Goal: Information Seeking & Learning: Learn about a topic

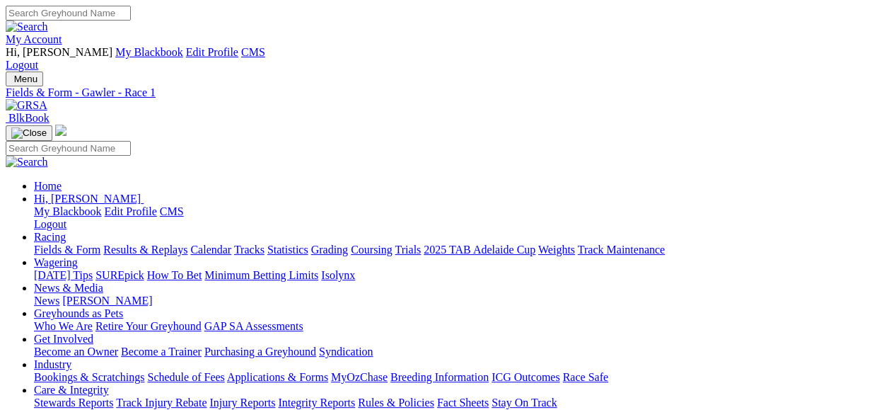
click at [47, 99] on img at bounding box center [27, 105] width 42 height 13
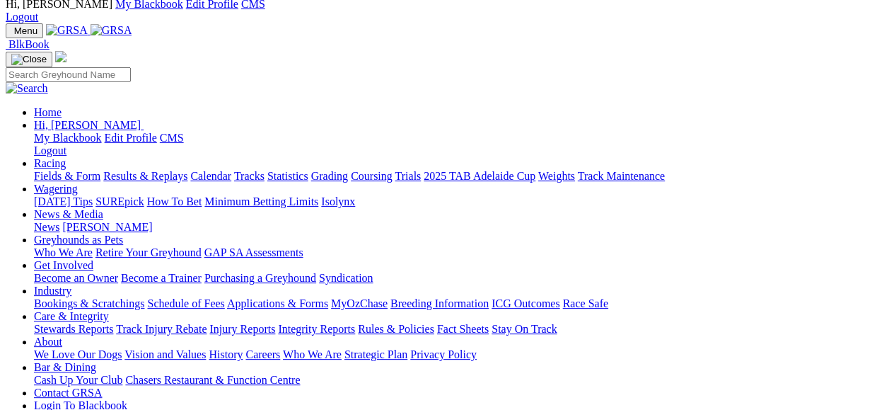
scroll to position [71, 0]
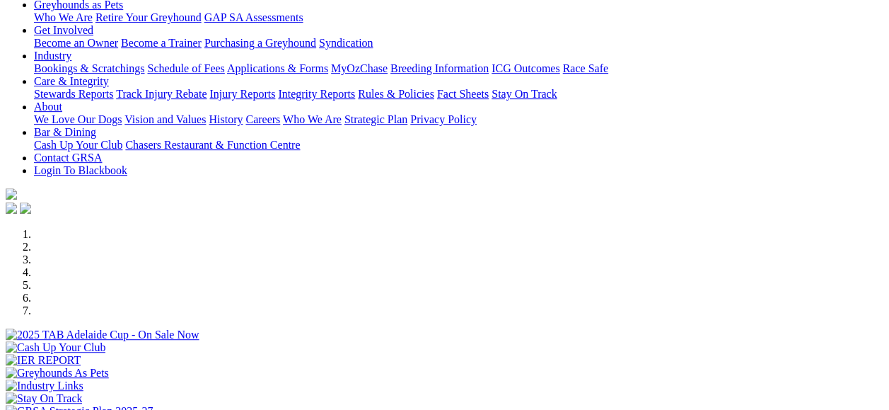
scroll to position [495, 0]
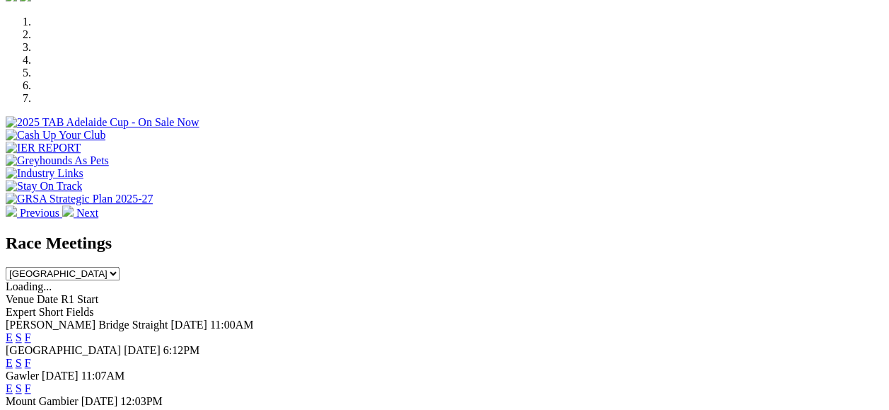
click at [13, 382] on link "E" at bounding box center [9, 388] width 7 height 12
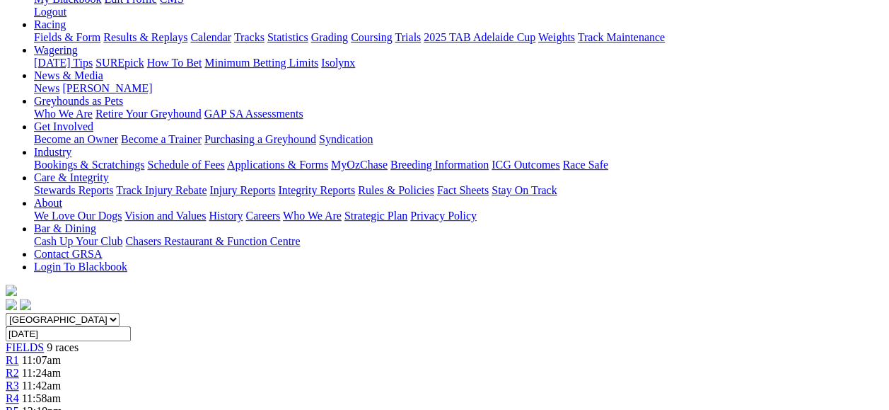
scroll to position [424, 0]
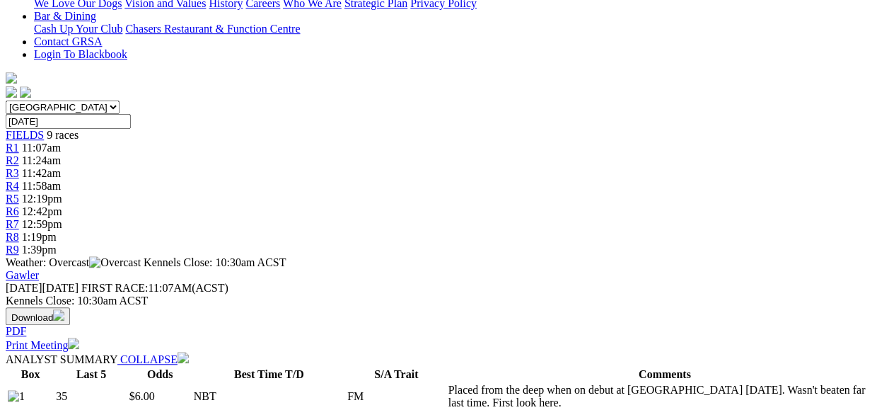
drag, startPoint x: 441, startPoint y: 134, endPoint x: 627, endPoint y: 192, distance: 194.2
copy p "NEEDS SPACE (6) Placed on debut here on Sunday and should take benefit from tha…"
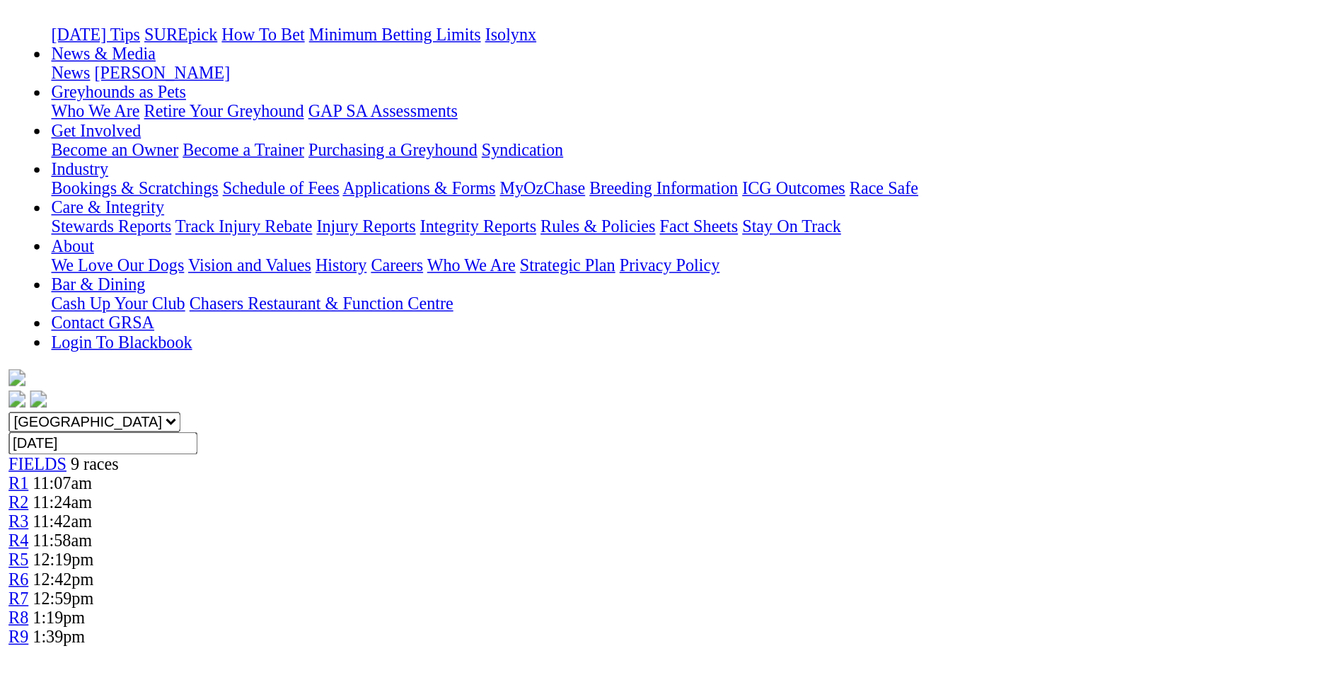
scroll to position [212, 0]
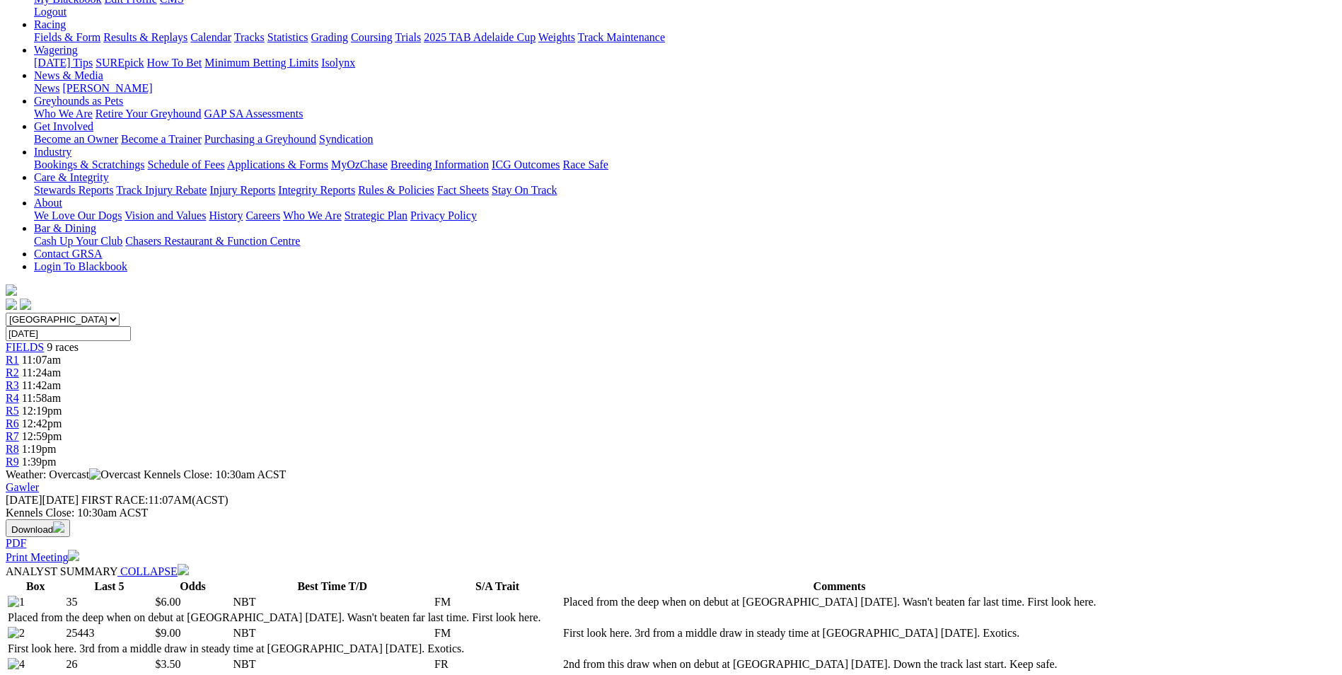
click at [19, 366] on span "R2" at bounding box center [12, 372] width 13 height 12
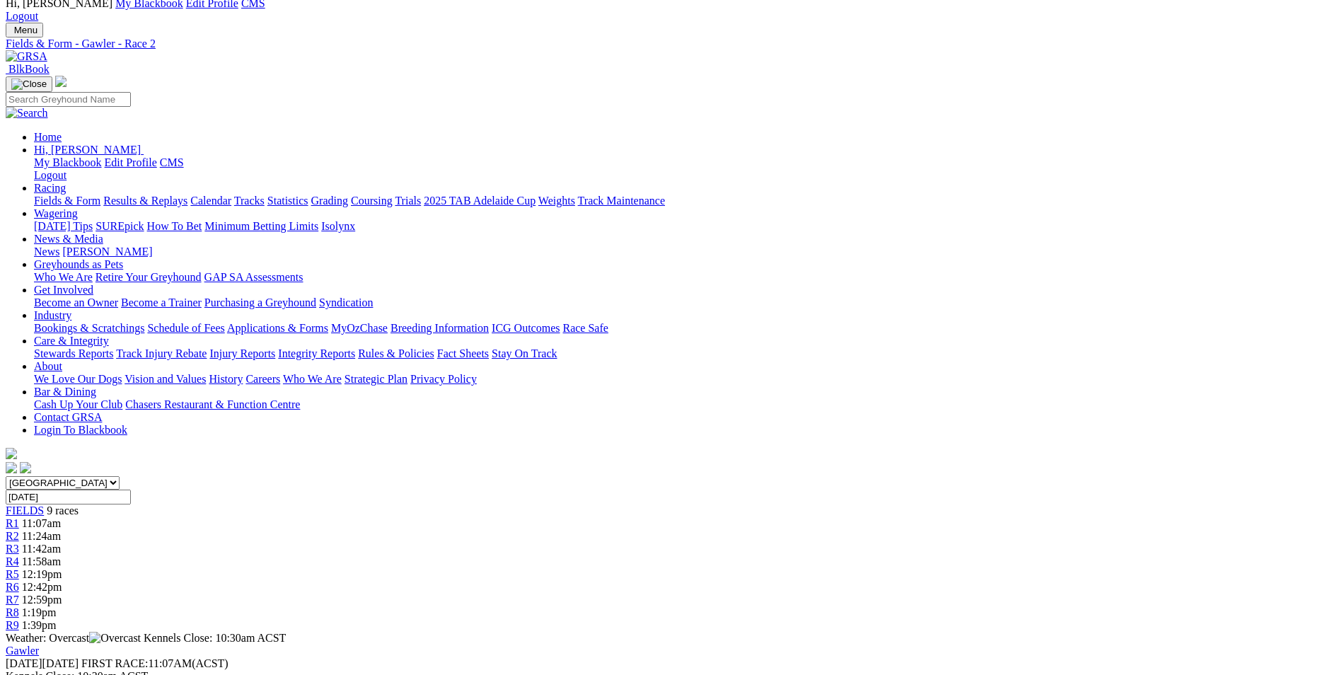
scroll to position [71, 0]
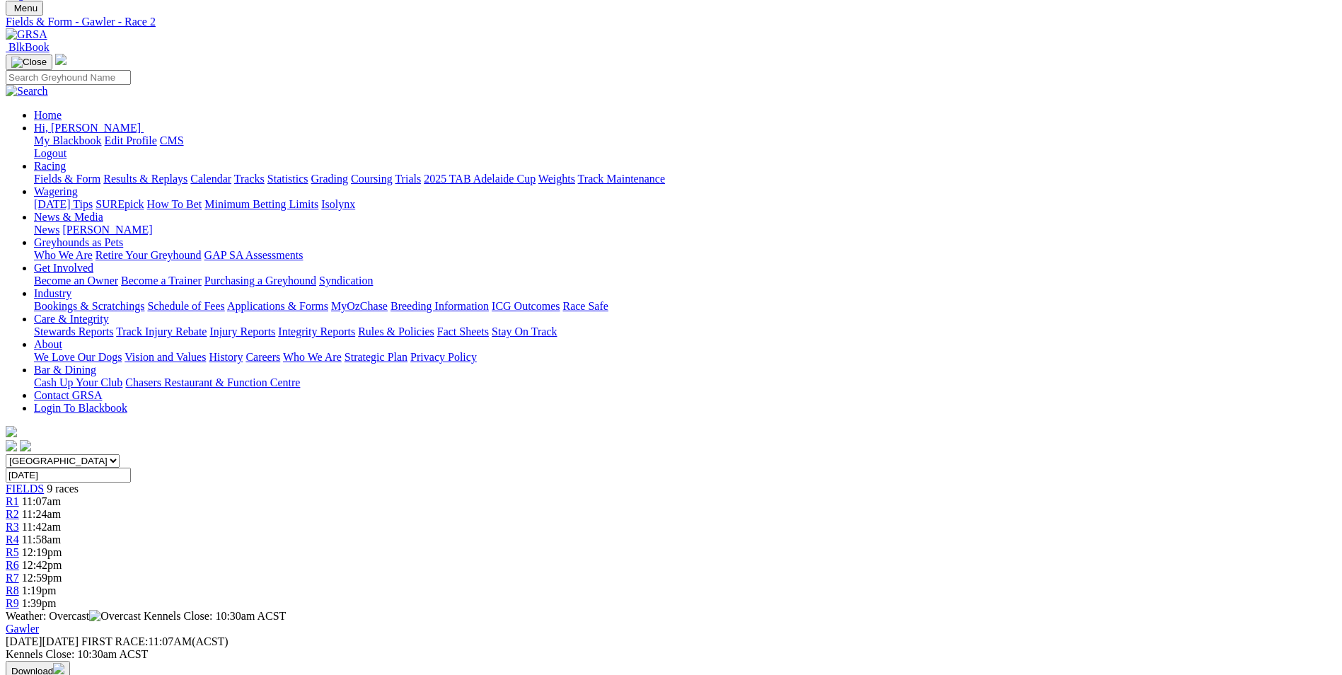
drag, startPoint x: 584, startPoint y: 486, endPoint x: 973, endPoint y: 523, distance: 390.7
copy p "PAW ELECTRA (8) Always on speed when 2nd from an inside draw when fresh Sep 24.…"
click at [549, 521] on div "R3 11:42am" at bounding box center [671, 527] width 1330 height 13
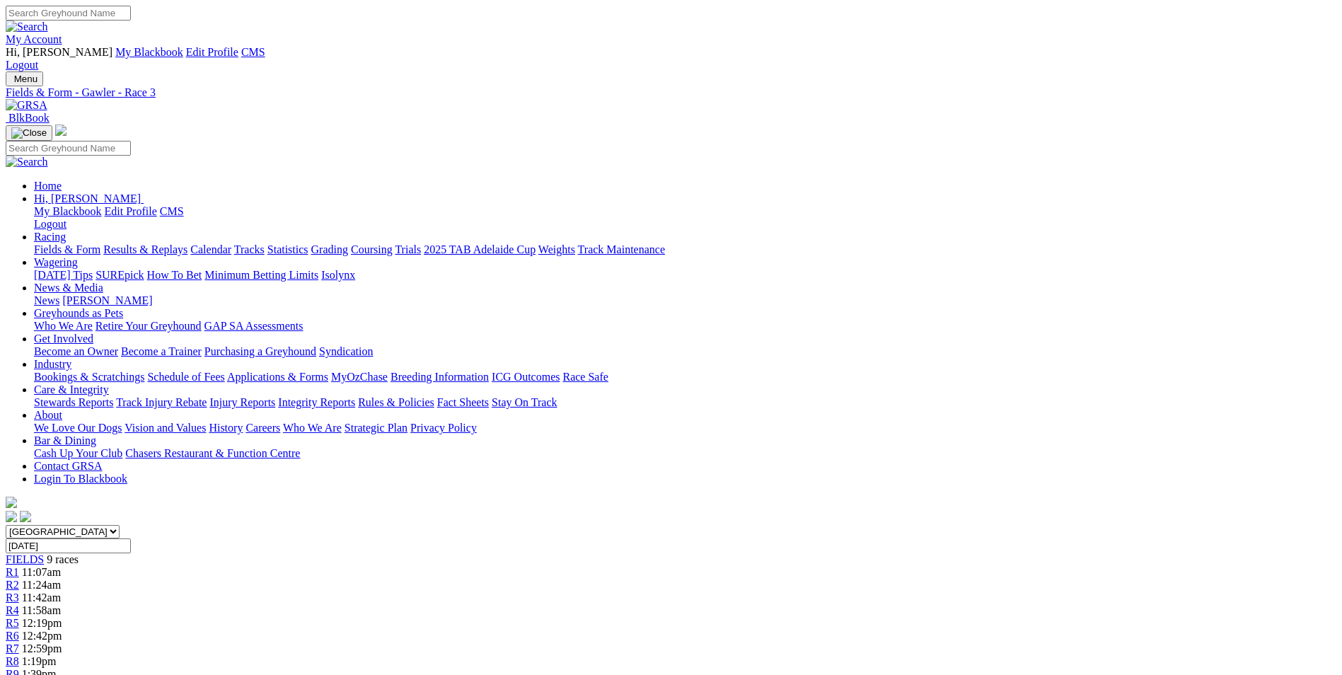
drag, startPoint x: 588, startPoint y: 562, endPoint x: 755, endPoint y: 596, distance: 169.6
copy p "SWITCHING LANES (2) Placed from a wide draw when second-up here Sep 24. Can set…"
click at [19, 604] on link "R4" at bounding box center [12, 610] width 13 height 12
drag, startPoint x: 554, startPoint y: 584, endPoint x: 791, endPoint y: 624, distance: 240.2
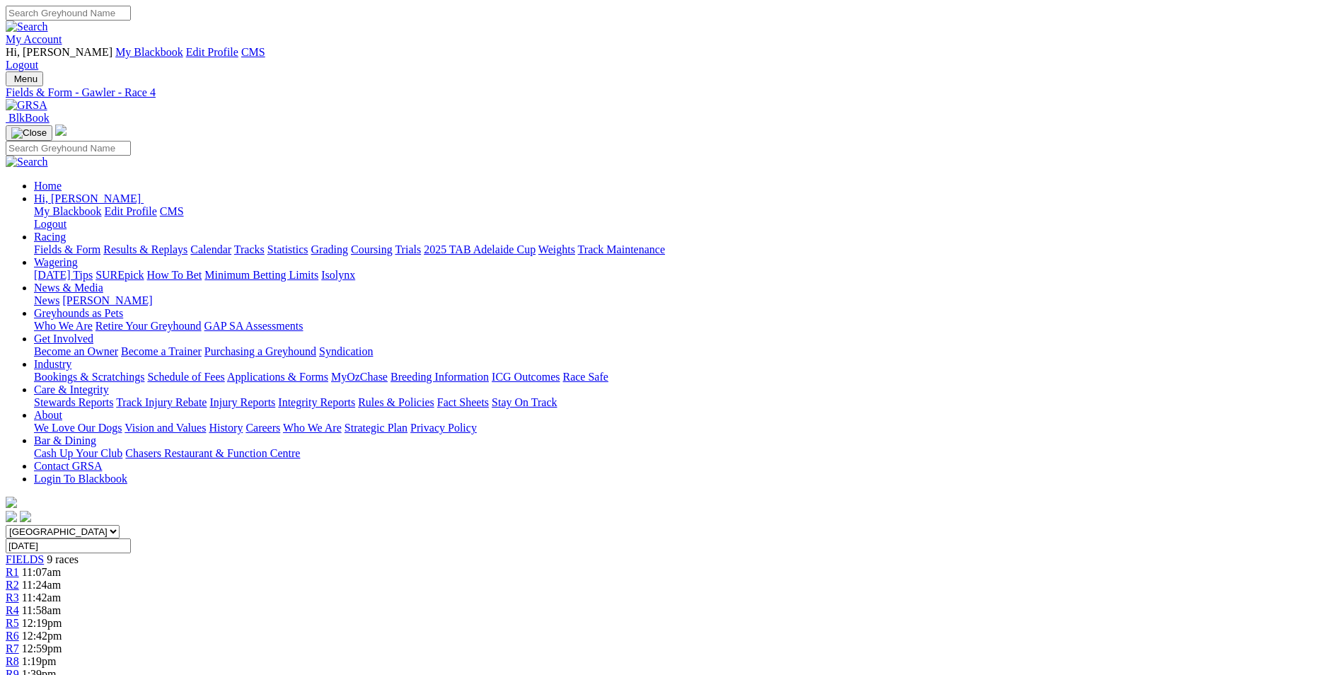
copy p "AMARRA (7) Too strong from an inside draw here last week. Prior form was also s…"
click at [698, 617] on div "R5 12:19pm" at bounding box center [671, 623] width 1330 height 13
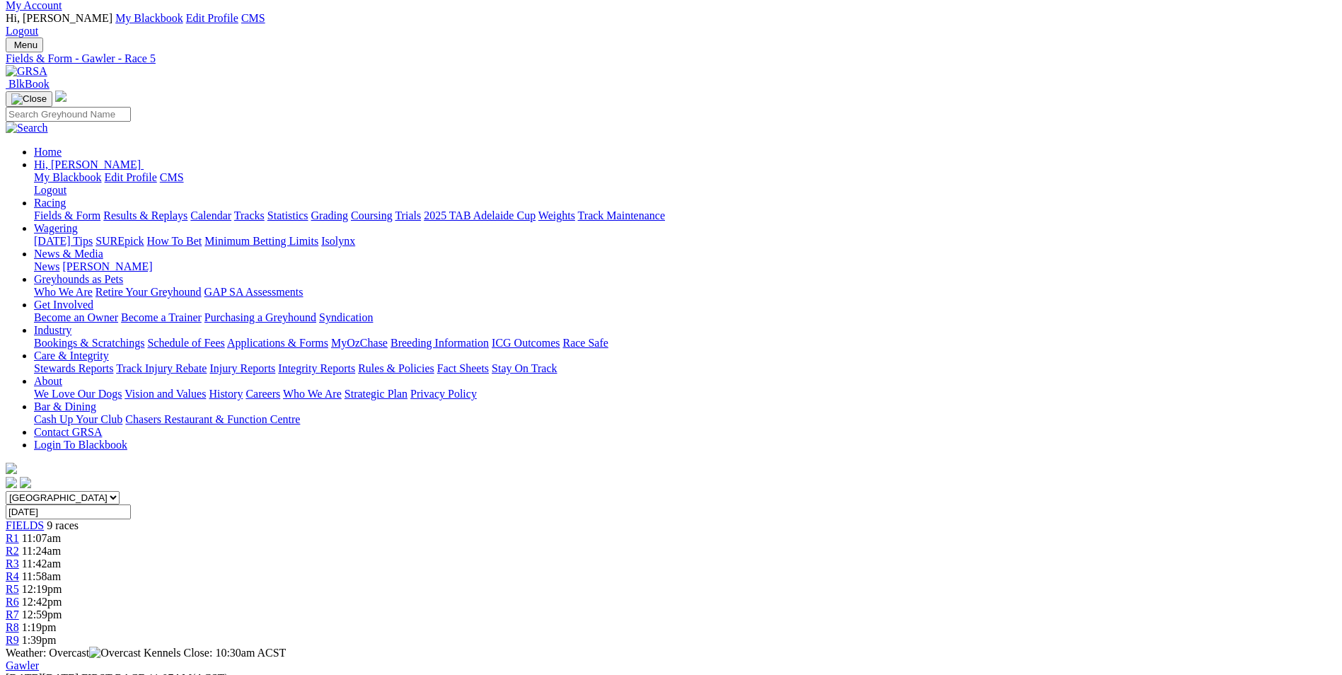
drag, startPoint x: 577, startPoint y: 572, endPoint x: 968, endPoint y: 614, distance: 392.6
copy p "SECRET SUPER (1) Two good wins from the wide box in recent starts when showing …"
click at [19, 596] on link "R6" at bounding box center [12, 602] width 13 height 12
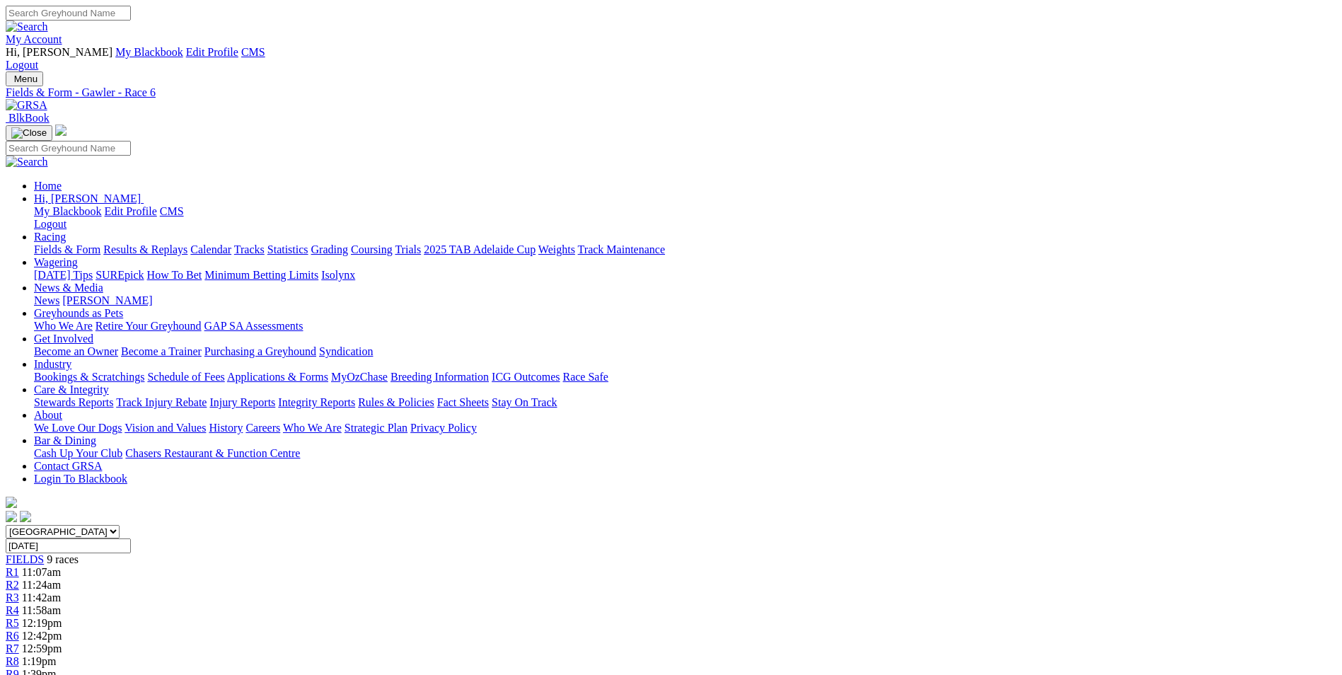
drag, startPoint x: 539, startPoint y: 608, endPoint x: 794, endPoint y: 651, distance: 258.9
drag, startPoint x: 794, startPoint y: 651, endPoint x: 678, endPoint y: 632, distance: 118.4
copy p "IZZY LETTS (7) 4th as a short favourite from the rails last week but is capable…"
click at [876, 642] on div "R7 12:59pm" at bounding box center [671, 648] width 1330 height 13
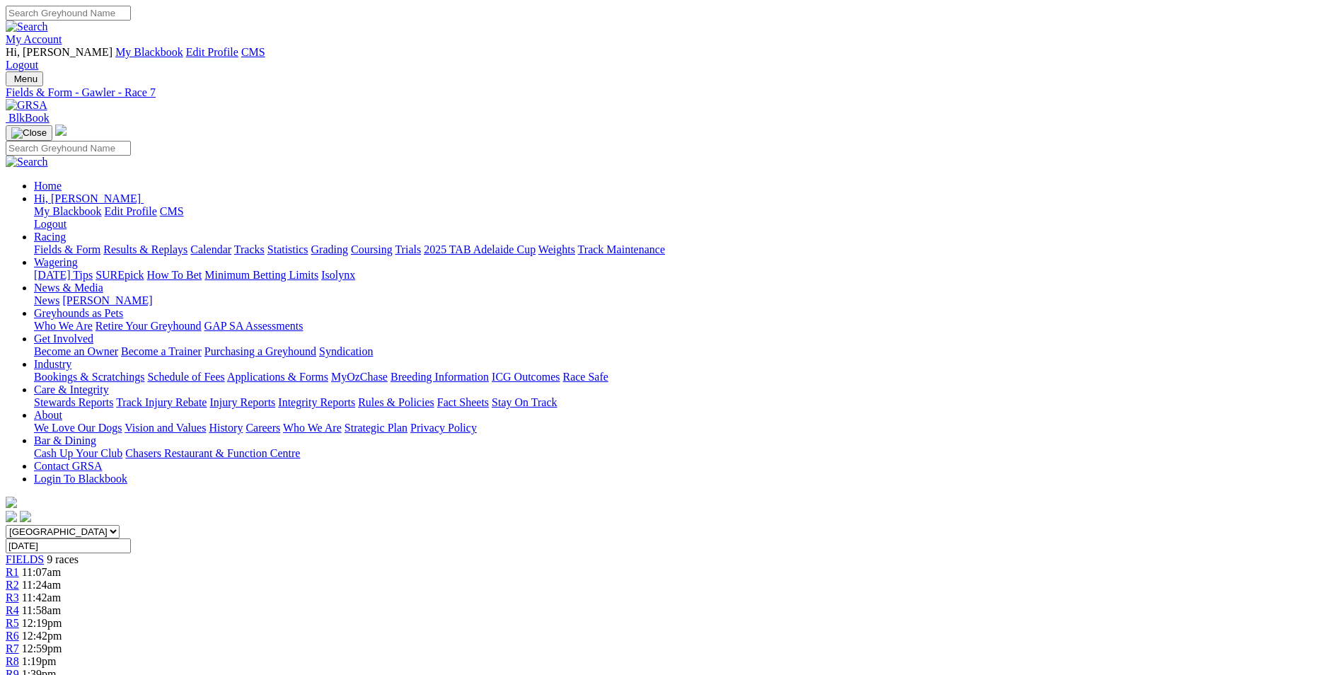
scroll to position [141, 0]
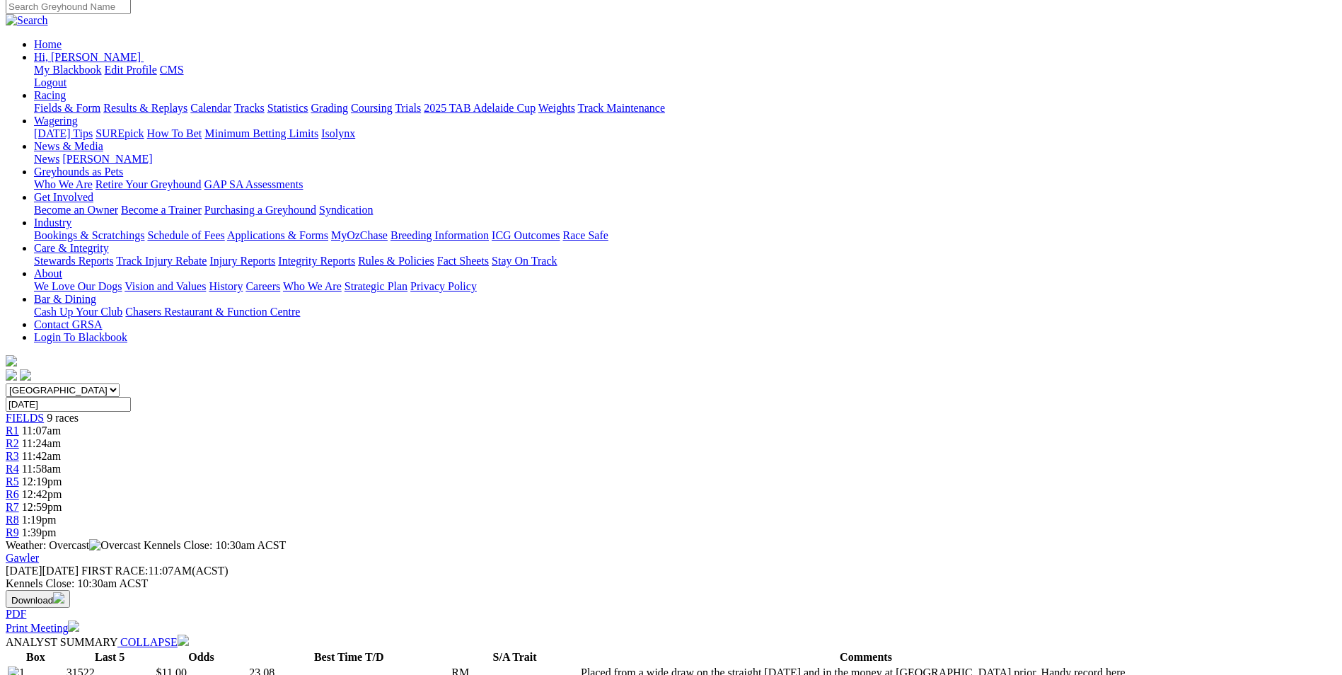
drag, startPoint x: 569, startPoint y: 469, endPoint x: 791, endPoint y: 517, distance: 227.9
copy p "BROTHER BILO (7) First look here. Tackled much harder company of late and he sh…"
click at [965, 513] on div "R8 1:19pm" at bounding box center [671, 519] width 1330 height 13
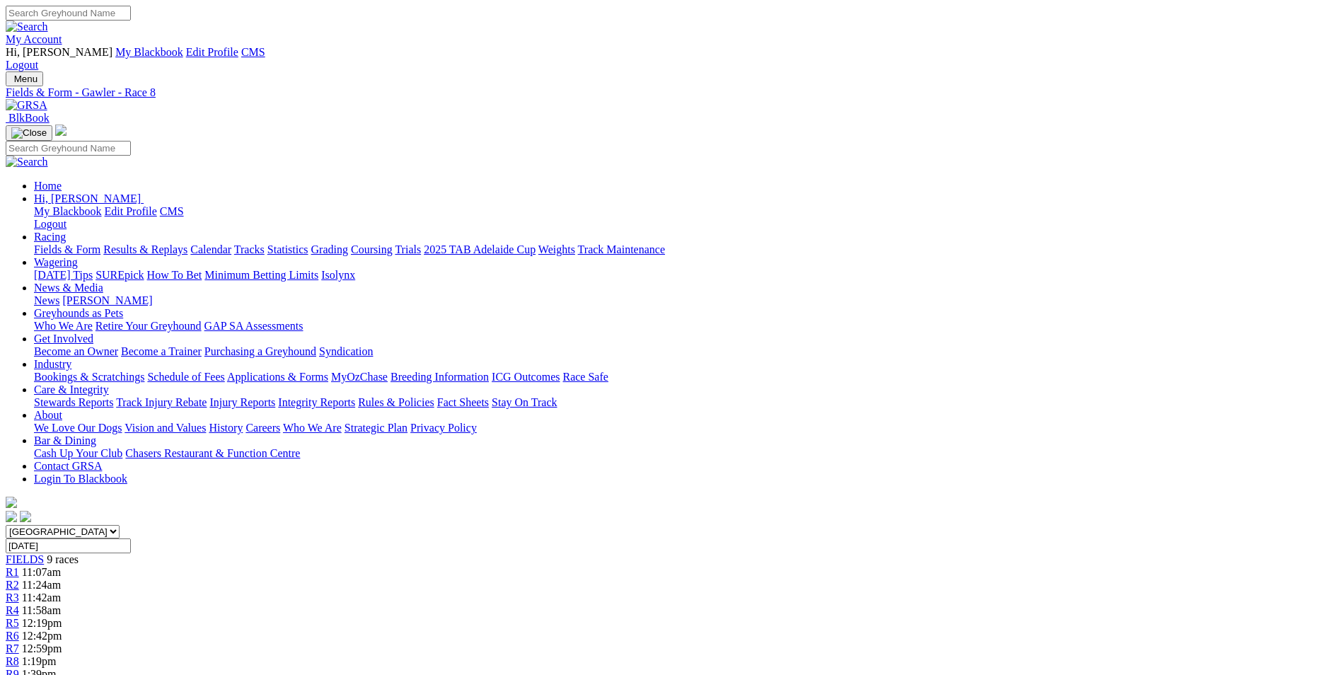
drag, startPoint x: 581, startPoint y: 609, endPoint x: 917, endPoint y: 646, distance: 338.7
copy p "[PERSON_NAME] (2) First look here at 400m but has some very good form on other …"
click at [1073, 668] on div "R9 1:39pm" at bounding box center [671, 674] width 1330 height 13
click at [1087, 668] on div "R9 1:39pm" at bounding box center [671, 674] width 1330 height 13
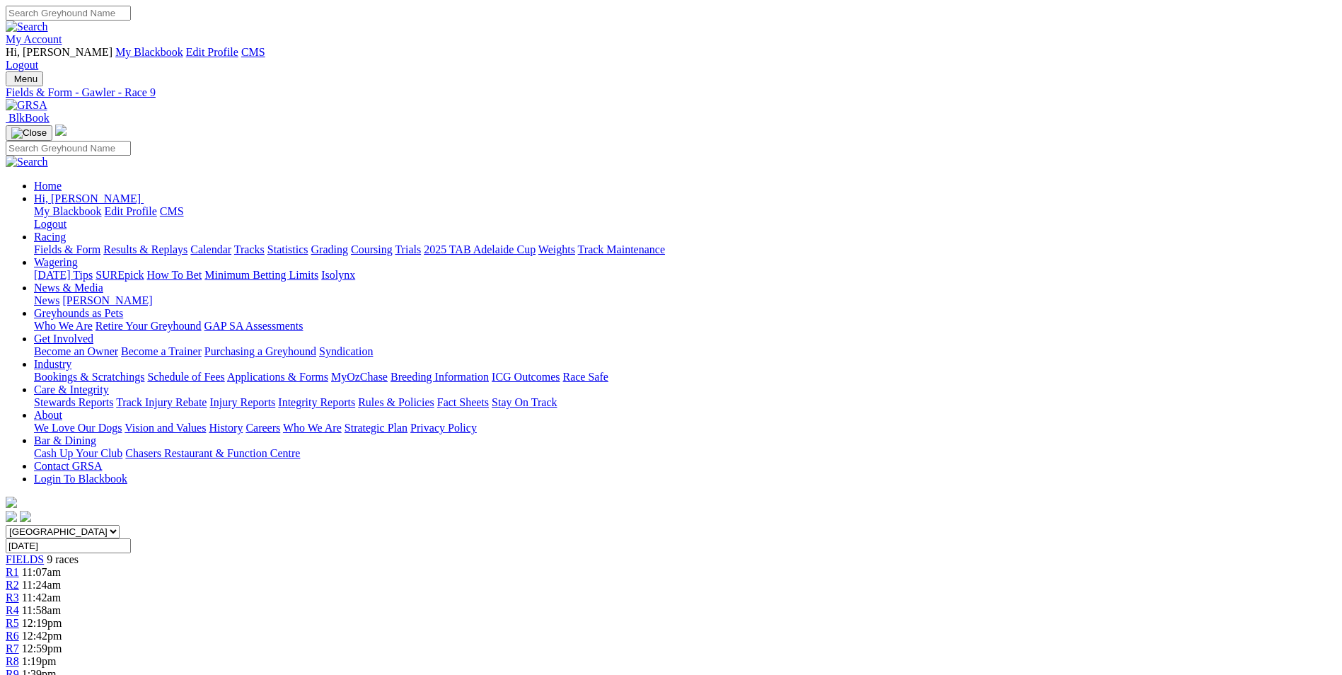
drag, startPoint x: 613, startPoint y: 535, endPoint x: 719, endPoint y: 594, distance: 121.3
copy p "BOOTS (7) Impressive winner from an inside draw in good time [DATE]. Record jus…"
